Goal: Information Seeking & Learning: Find specific fact

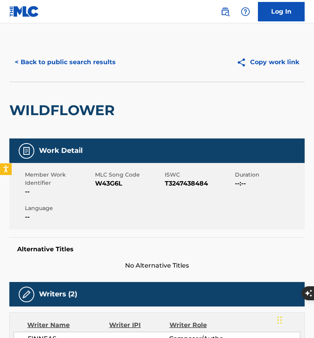
click at [104, 61] on button "< Back to public search results" at bounding box center [65, 62] width 112 height 19
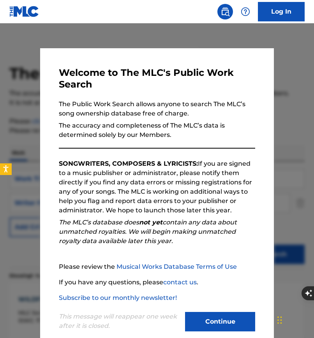
click at [211, 314] on button "Continue" at bounding box center [220, 321] width 70 height 19
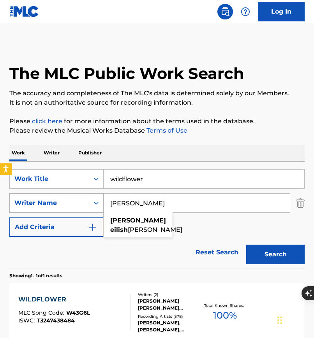
drag, startPoint x: 163, startPoint y: 204, endPoint x: 81, endPoint y: 203, distance: 82.1
click at [80, 203] on div "SearchWithCriteria683f3743-651b-4400-9b95-ebe3aae10167 Writer Name [PERSON_NAME…" at bounding box center [156, 202] width 295 height 19
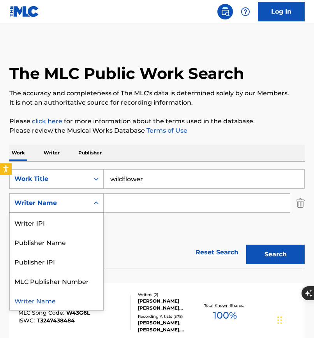
click at [94, 201] on icon "Search Form" at bounding box center [96, 203] width 8 height 8
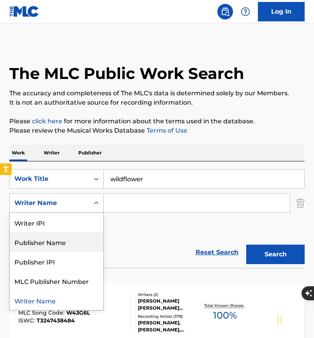
click at [70, 242] on div "Publisher Name" at bounding box center [56, 241] width 93 height 19
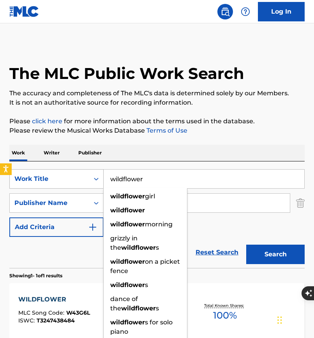
drag, startPoint x: 165, startPoint y: 182, endPoint x: 102, endPoint y: 179, distance: 62.7
click at [102, 180] on div "SearchWithCriteria70254bbd-cce4-4cd4-b232-fe6b26ed6bdb Work Title wildflower wi…" at bounding box center [156, 178] width 295 height 19
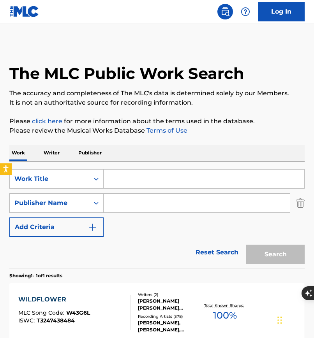
click at [120, 204] on input "Search Form" at bounding box center [197, 203] width 186 height 19
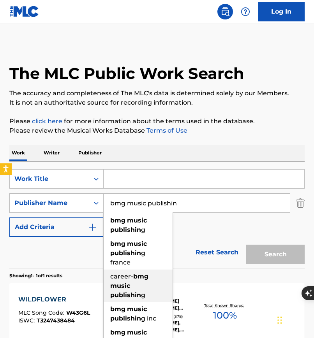
click at [137, 290] on div "career- bmg music publishin g" at bounding box center [138, 286] width 69 height 33
type input "career-bmg music publishing"
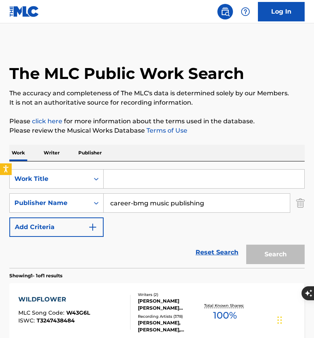
click at [265, 258] on div "Search" at bounding box center [273, 252] width 62 height 31
click at [218, 207] on input "career-bmg music publishing" at bounding box center [197, 203] width 186 height 19
drag, startPoint x: 218, startPoint y: 207, endPoint x: 106, endPoint y: 203, distance: 112.1
click at [106, 203] on input "career-bmg music publishing" at bounding box center [197, 203] width 186 height 19
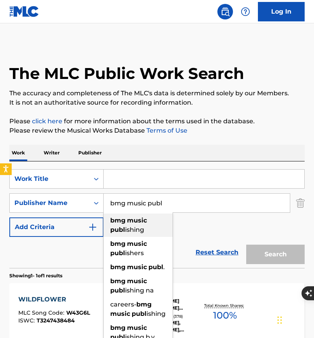
click at [124, 224] on strong "bmg" at bounding box center [117, 220] width 15 height 7
type input "bmg music publishing"
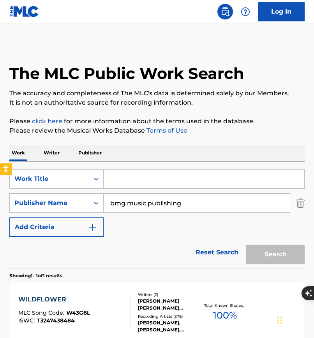
click at [266, 249] on div "Search" at bounding box center [273, 252] width 62 height 31
click at [266, 251] on div "Search" at bounding box center [273, 252] width 62 height 31
click at [206, 235] on div "SearchWithCriteria70254bbd-cce4-4cd4-b232-fe6b26ed6bdb Work Title SearchWithCri…" at bounding box center [156, 203] width 295 height 68
click at [178, 176] on input "Search Form" at bounding box center [204, 179] width 200 height 19
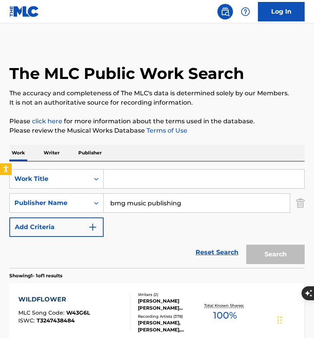
click at [217, 12] on link at bounding box center [225, 12] width 16 height 16
click at [226, 14] on img at bounding box center [224, 11] width 9 height 9
click at [225, 14] on img at bounding box center [224, 11] width 9 height 9
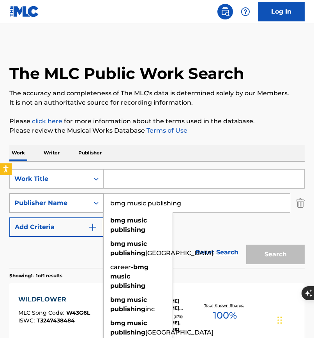
drag, startPoint x: 190, startPoint y: 205, endPoint x: 97, endPoint y: 199, distance: 92.9
click at [97, 199] on div "SearchWithCriteria6176759d-1846-4233-8d5c-5db90344eb77 Publisher Name bmg music…" at bounding box center [156, 202] width 295 height 19
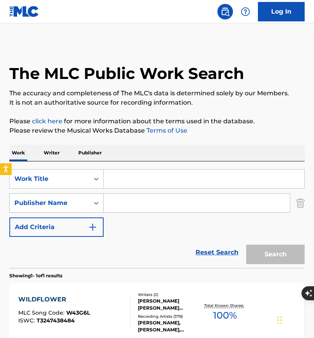
click at [99, 200] on icon "Search Form" at bounding box center [96, 203] width 8 height 8
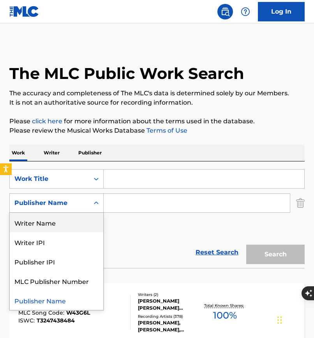
click at [72, 227] on div "Writer Name" at bounding box center [56, 222] width 93 height 19
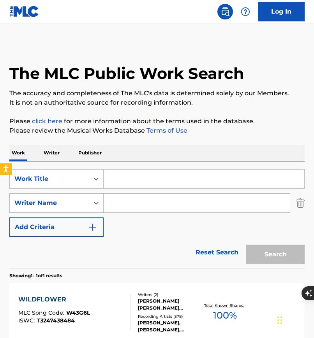
click at [110, 202] on input "Search Form" at bounding box center [197, 203] width 186 height 19
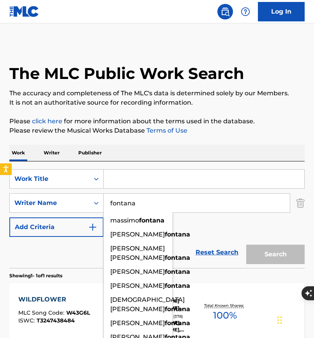
type input "fontana"
click at [139, 179] on input "Search Form" at bounding box center [204, 179] width 200 height 19
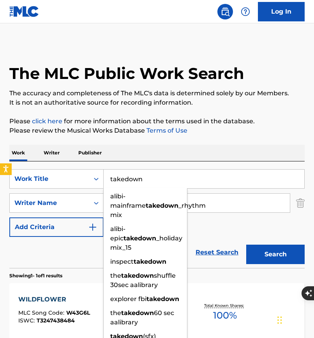
type input "takedown"
click at [246, 245] on button "Search" at bounding box center [275, 254] width 58 height 19
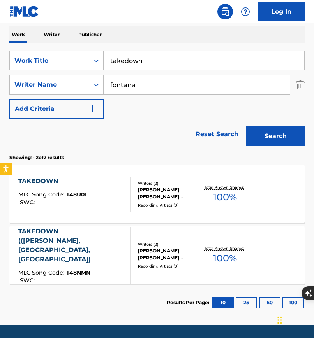
scroll to position [120, 0]
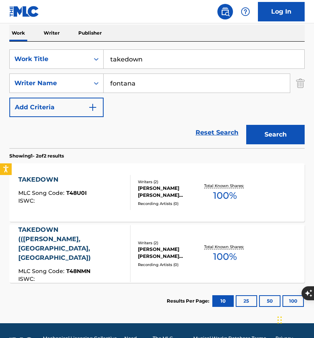
click at [89, 242] on div "TAKEDOWN (([PERSON_NAME], [GEOGRAPHIC_DATA], [GEOGRAPHIC_DATA])" at bounding box center [70, 243] width 105 height 37
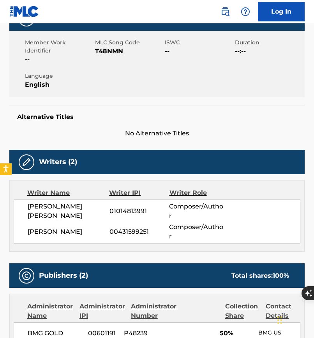
scroll to position [178, 0]
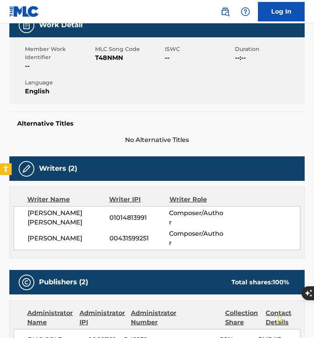
scroll to position [142, 0]
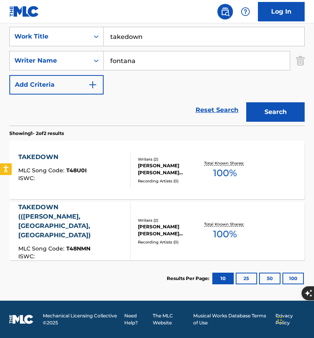
click at [153, 168] on div "[PERSON_NAME] [PERSON_NAME] [PERSON_NAME]" at bounding box center [169, 169] width 63 height 14
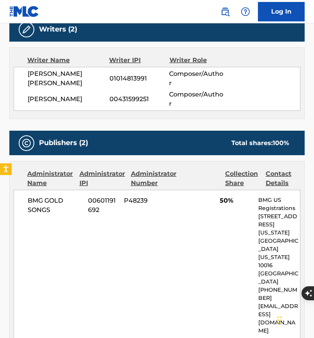
scroll to position [266, 0]
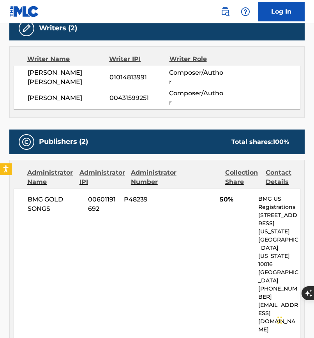
scroll to position [142, 0]
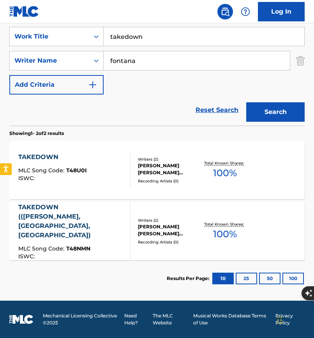
click at [160, 229] on div "[PERSON_NAME] [PERSON_NAME] [PERSON_NAME]" at bounding box center [169, 230] width 63 height 14
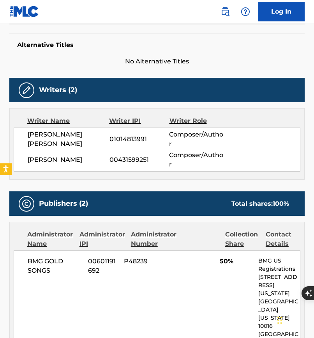
scroll to position [258, 0]
